Goal: Information Seeking & Learning: Learn about a topic

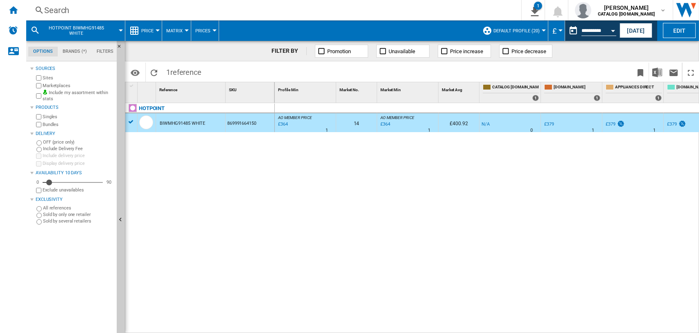
scroll to position [0, 225]
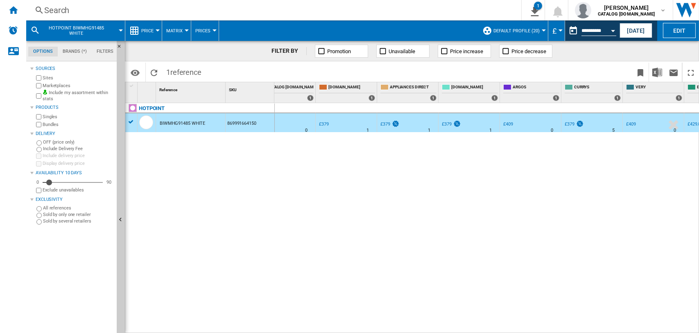
click at [59, 7] on div "Search" at bounding box center [272, 10] width 456 height 11
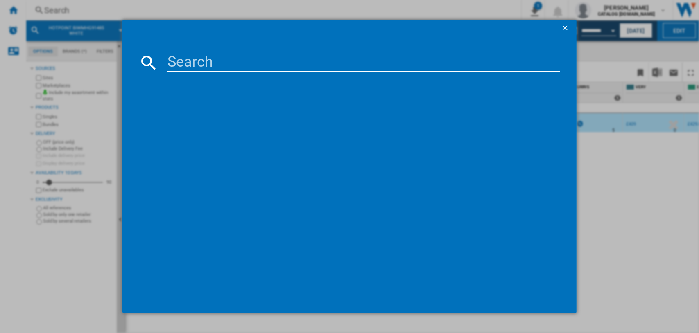
click at [180, 65] on input at bounding box center [364, 63] width 394 height 20
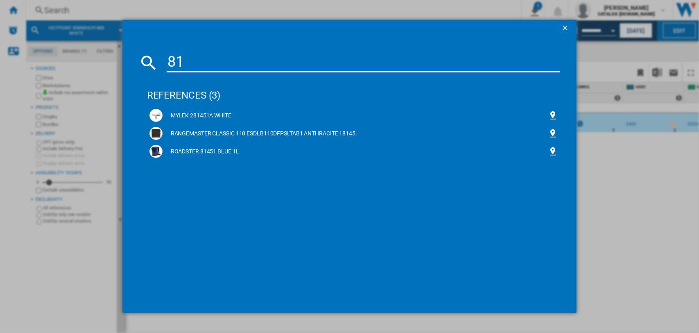
type input "8"
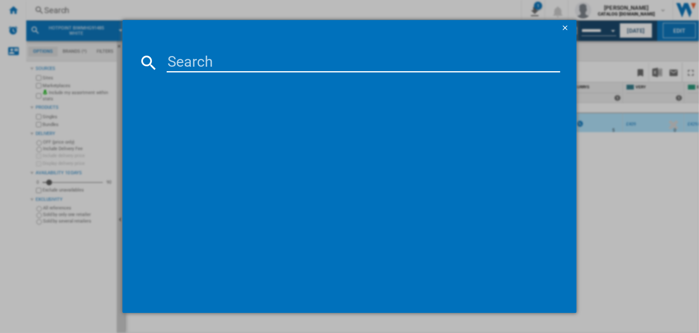
paste input "WMHG 81485"
click at [217, 63] on input "WMHG 81485" at bounding box center [364, 63] width 394 height 20
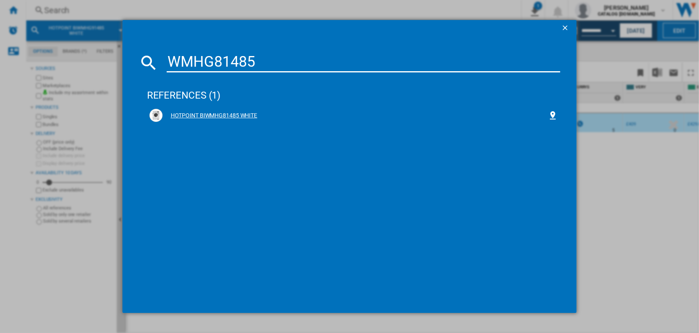
type input "WMHG81485"
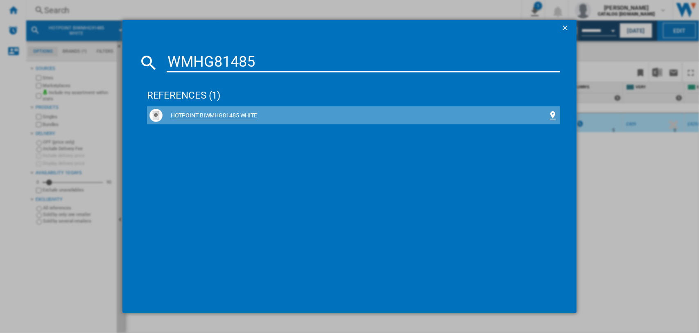
click at [204, 113] on div "HOTPOINT BIWMHG81485 WHITE" at bounding box center [355, 116] width 386 height 8
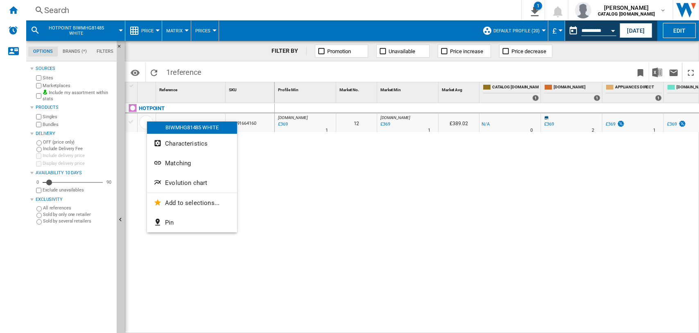
click at [410, 183] on div at bounding box center [349, 166] width 699 height 333
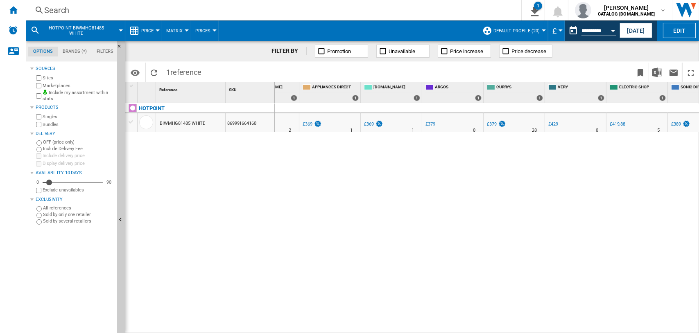
scroll to position [0, 303]
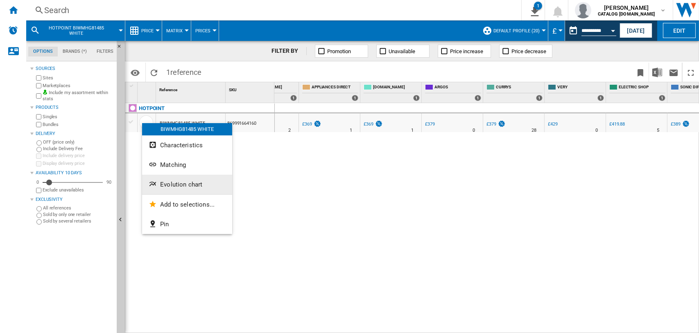
click at [173, 182] on span "Evolution chart" at bounding box center [181, 184] width 42 height 7
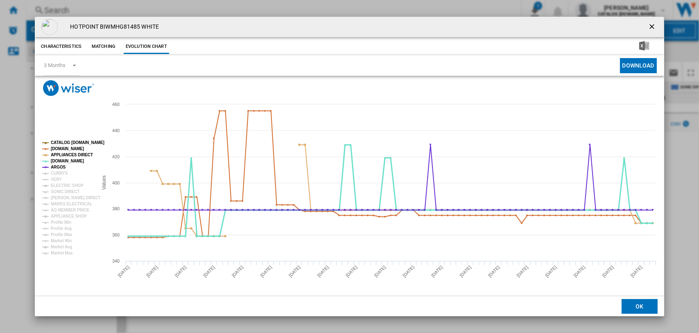
click at [58, 162] on tspan "[DOMAIN_NAME]" at bounding box center [67, 161] width 33 height 5
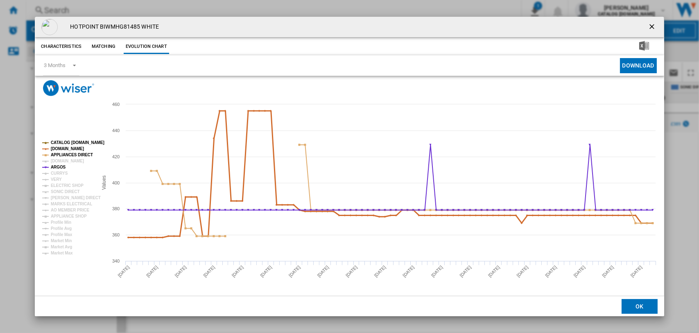
click at [61, 151] on tspan "[DOMAIN_NAME]" at bounding box center [67, 149] width 33 height 5
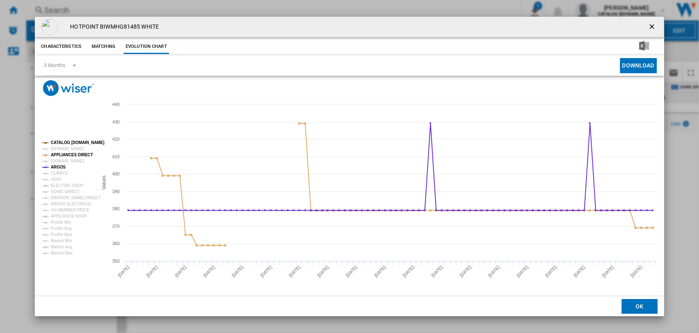
click at [63, 140] on tspan "CATALOG [DOMAIN_NAME]" at bounding box center [78, 142] width 54 height 5
click at [64, 156] on tspan "APPLIANCES DIRECT" at bounding box center [72, 155] width 42 height 5
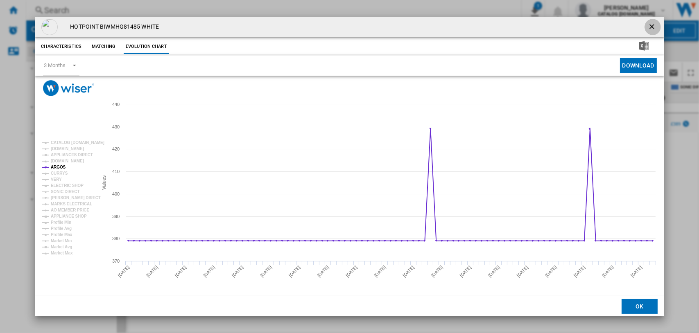
click at [650, 25] on ng-md-icon "getI18NText('BUTTONS.CLOSE_DIALOG')" at bounding box center [652, 28] width 10 height 10
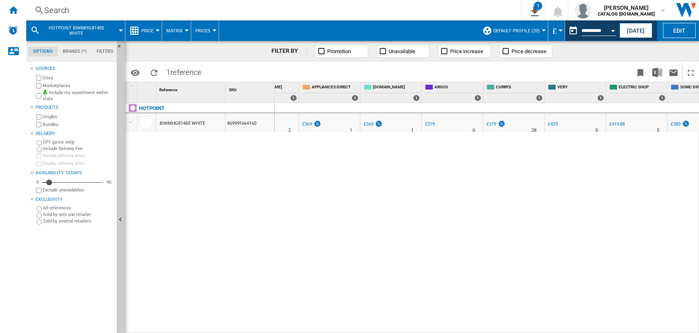
click at [60, 12] on div "Search" at bounding box center [272, 10] width 456 height 11
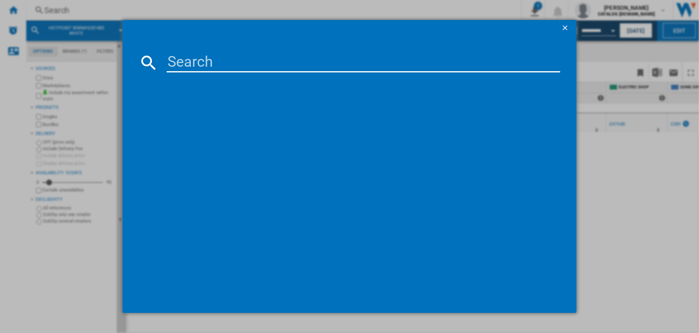
click at [198, 68] on input at bounding box center [364, 63] width 394 height 20
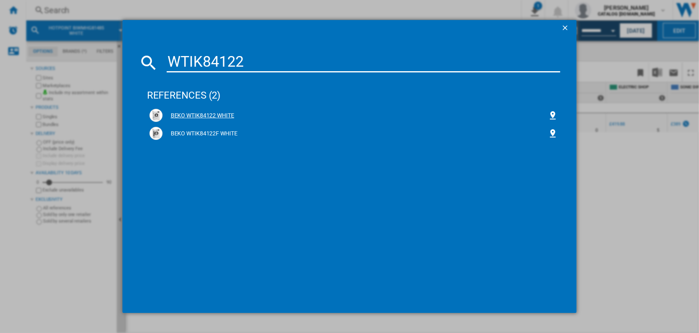
type input "WTIK84122"
click at [196, 114] on div "BEKO WTIK84122 WHITE" at bounding box center [355, 116] width 386 height 8
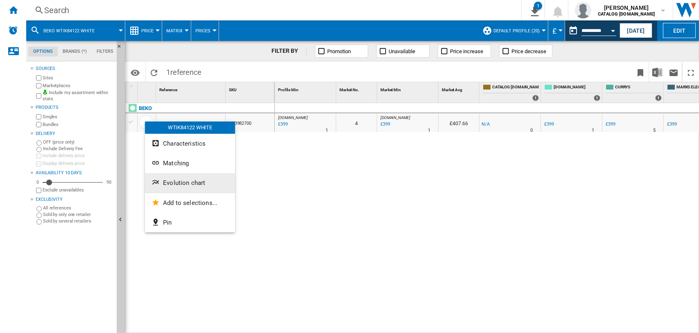
click at [167, 184] on span "Evolution chart" at bounding box center [184, 182] width 42 height 7
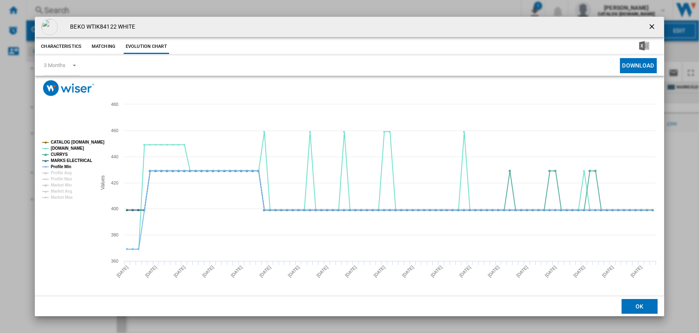
click at [60, 140] on tspan "CATALOG [DOMAIN_NAME]" at bounding box center [78, 142] width 54 height 5
click at [60, 165] on tspan "Profile Min" at bounding box center [61, 167] width 20 height 5
